Goal: Entertainment & Leisure: Consume media (video, audio)

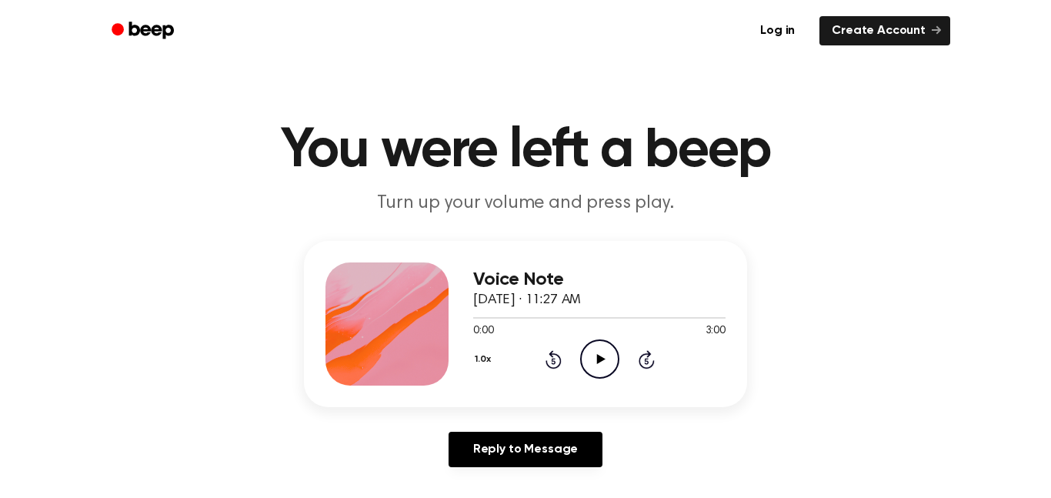
click at [593, 357] on icon "Play Audio" at bounding box center [599, 358] width 39 height 39
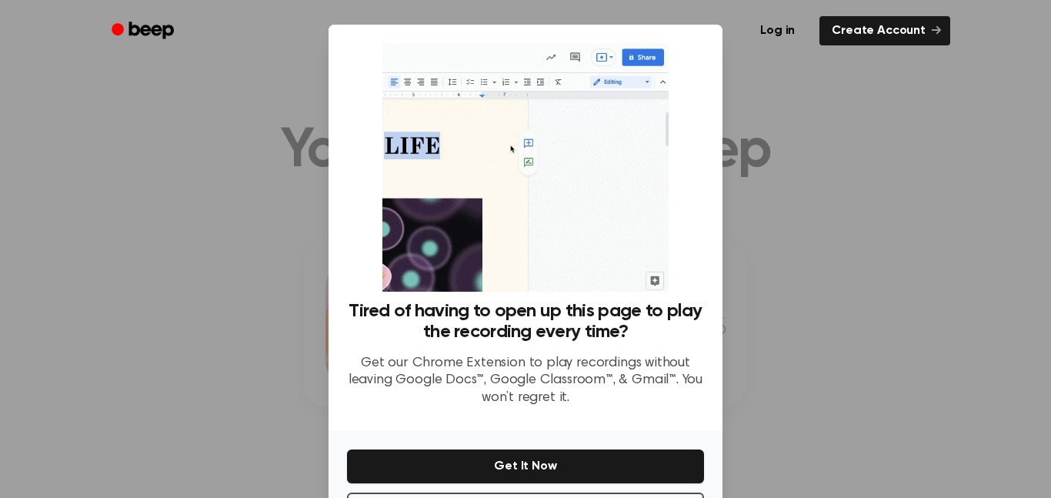
click at [794, 324] on div at bounding box center [525, 249] width 1051 height 498
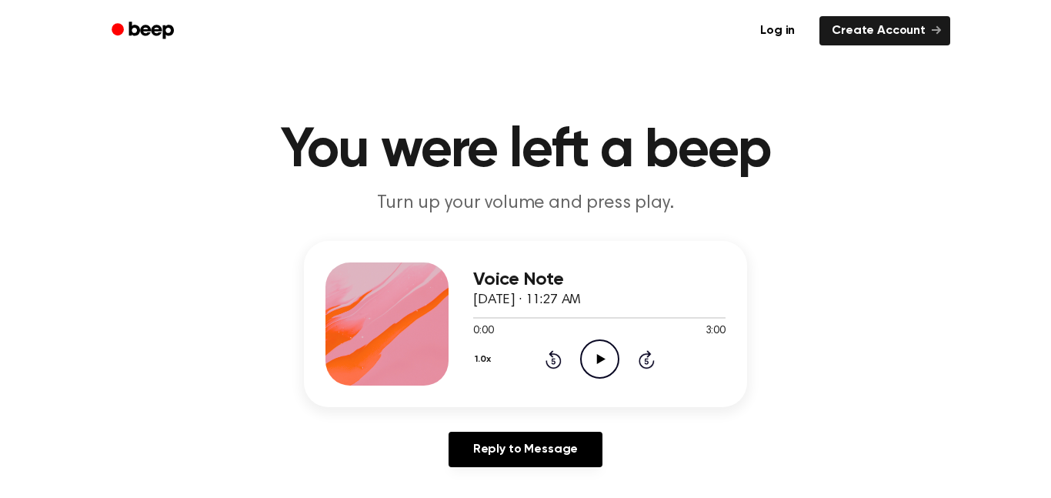
click at [600, 353] on icon "Play Audio" at bounding box center [599, 358] width 39 height 39
click at [600, 353] on icon "Pause Audio" at bounding box center [599, 358] width 39 height 39
click at [599, 352] on icon "Play Audio" at bounding box center [599, 358] width 39 height 39
click at [600, 353] on icon "Pause Audio" at bounding box center [599, 358] width 39 height 39
click at [600, 353] on icon "Play Audio" at bounding box center [599, 358] width 39 height 39
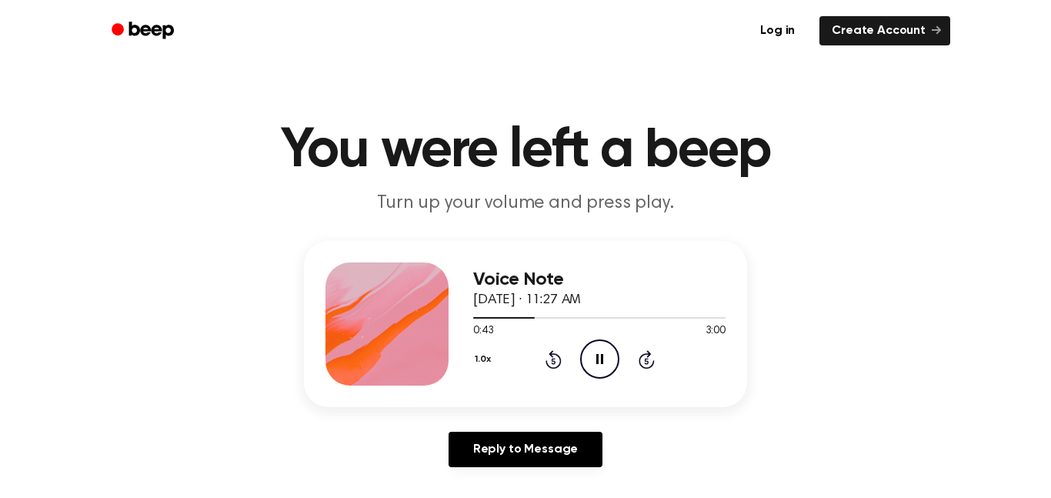
click at [590, 345] on icon "Pause Audio" at bounding box center [599, 358] width 39 height 39
click at [591, 346] on icon "Play Audio" at bounding box center [599, 358] width 39 height 39
click at [592, 354] on icon "Pause Audio" at bounding box center [599, 358] width 39 height 39
click at [592, 355] on icon "Play Audio" at bounding box center [599, 358] width 39 height 39
click at [588, 351] on icon "Pause Audio" at bounding box center [599, 358] width 39 height 39
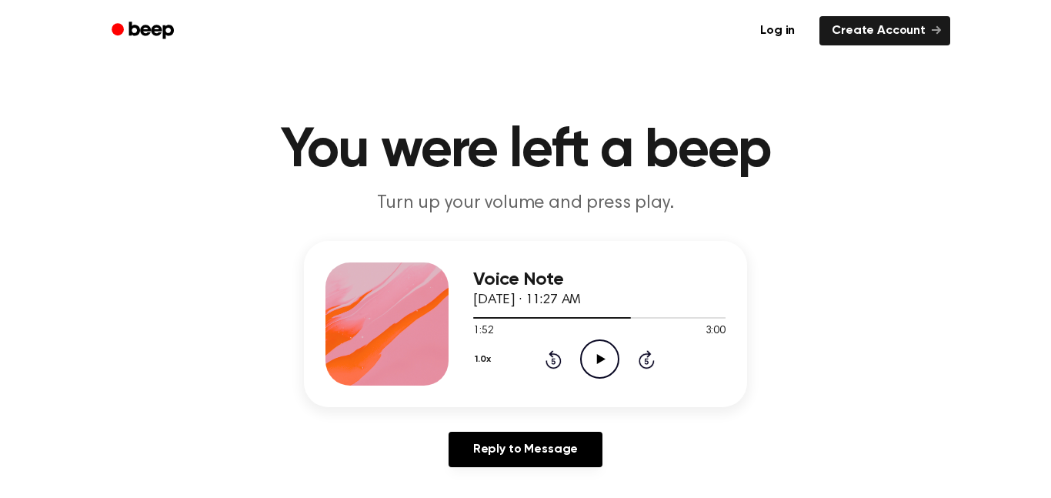
click at [588, 351] on icon "Play Audio" at bounding box center [599, 358] width 39 height 39
click at [614, 333] on div "1:53 3:00" at bounding box center [599, 331] width 252 height 16
click at [597, 362] on icon at bounding box center [599, 359] width 7 height 10
click at [597, 362] on icon at bounding box center [600, 359] width 8 height 10
click at [597, 362] on icon at bounding box center [599, 359] width 7 height 10
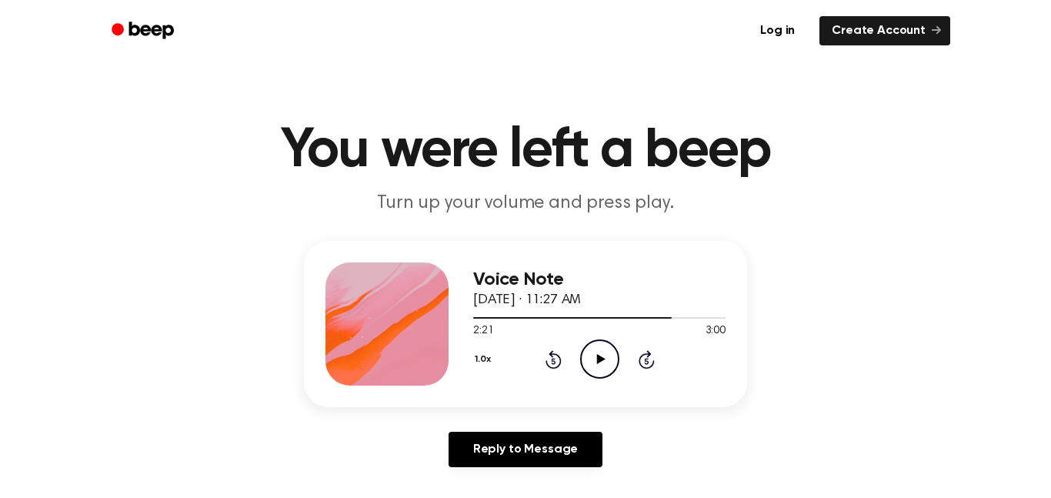
click at [538, 328] on div "2:21 3:00" at bounding box center [599, 331] width 252 height 16
click at [584, 349] on circle at bounding box center [600, 359] width 38 height 38
click at [605, 348] on icon "Play Audio" at bounding box center [599, 358] width 39 height 39
click at [551, 358] on icon at bounding box center [553, 361] width 4 height 6
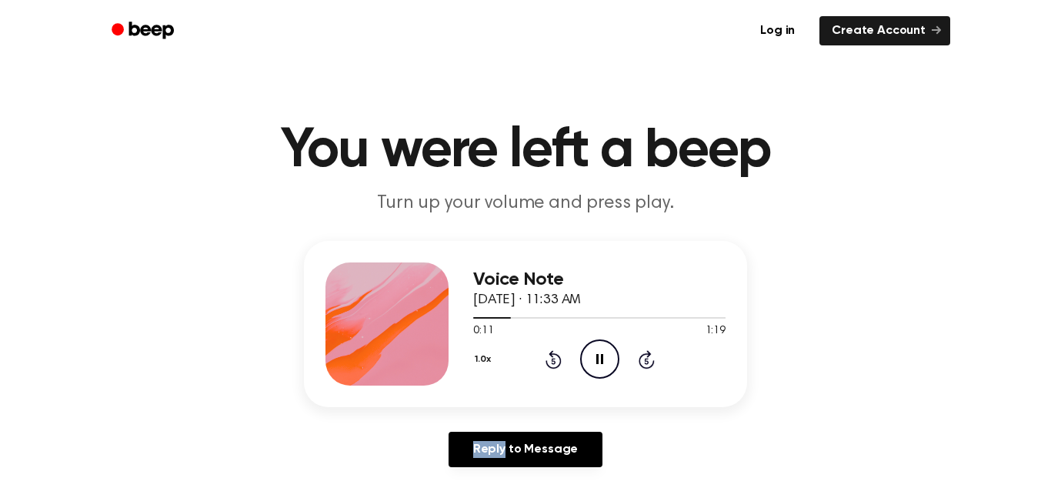
click at [551, 358] on icon at bounding box center [553, 361] width 4 height 6
click at [588, 356] on icon "Pause Audio" at bounding box center [599, 358] width 39 height 39
click at [589, 355] on icon "Play Audio" at bounding box center [599, 358] width 39 height 39
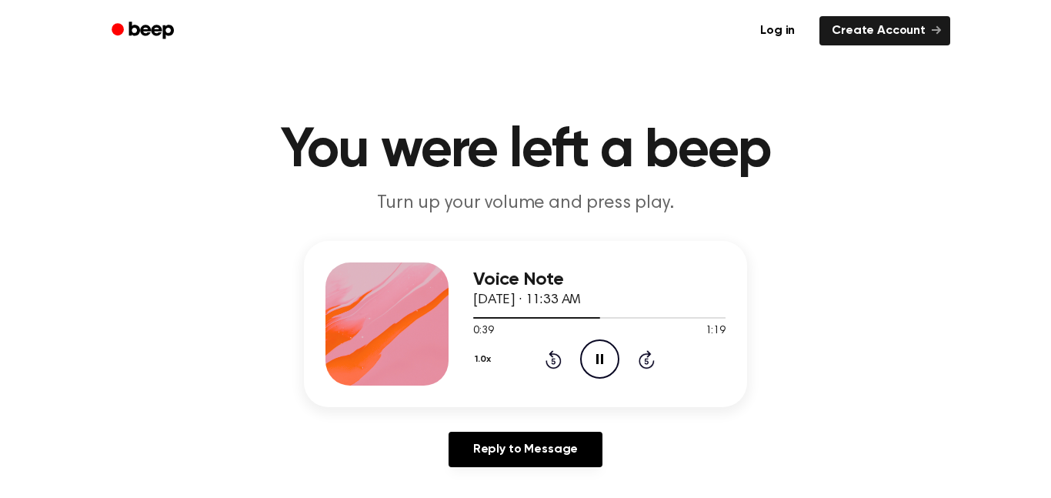
click at [594, 347] on icon "Pause Audio" at bounding box center [599, 358] width 39 height 39
click at [555, 358] on icon "Rewind 5 seconds" at bounding box center [552, 359] width 17 height 20
click at [599, 351] on icon "Play Audio" at bounding box center [599, 358] width 39 height 39
click at [594, 367] on icon "Pause Audio" at bounding box center [599, 358] width 39 height 39
click at [550, 361] on icon "Rewind 5 seconds" at bounding box center [552, 359] width 17 height 20
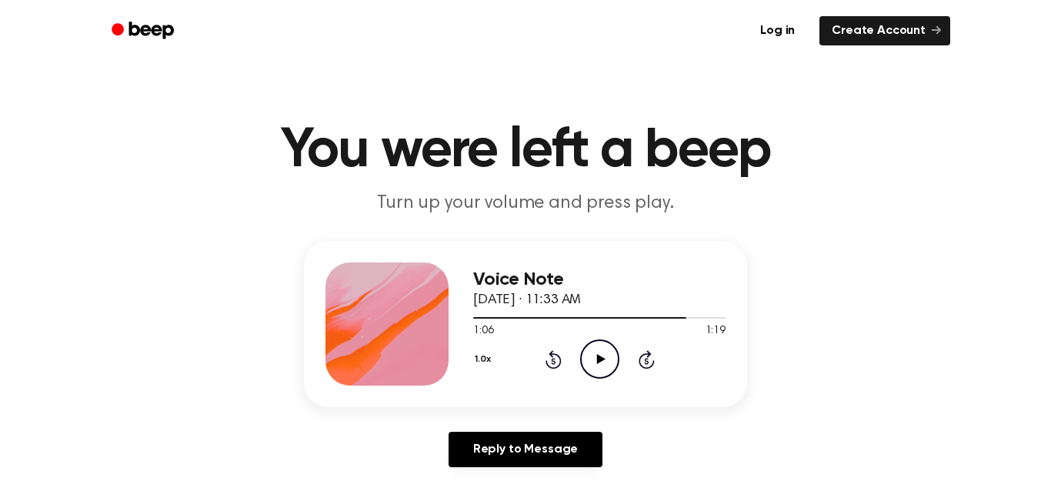
click at [550, 361] on icon "Rewind 5 seconds" at bounding box center [552, 359] width 17 height 20
click at [592, 361] on icon "Play Audio" at bounding box center [599, 358] width 39 height 39
